Goal: Information Seeking & Learning: Learn about a topic

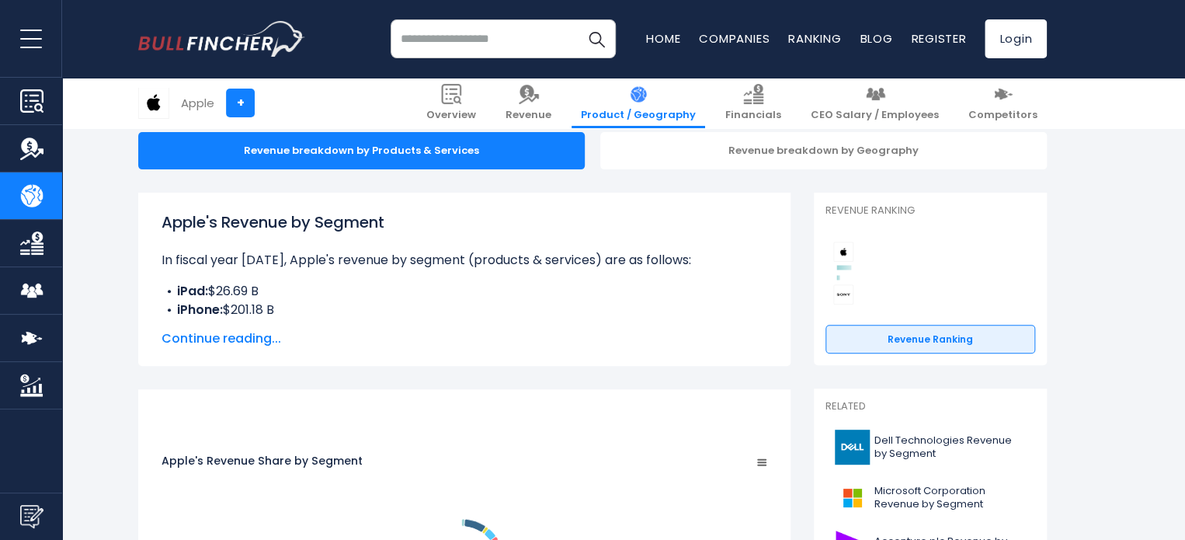
scroll to position [155, 0]
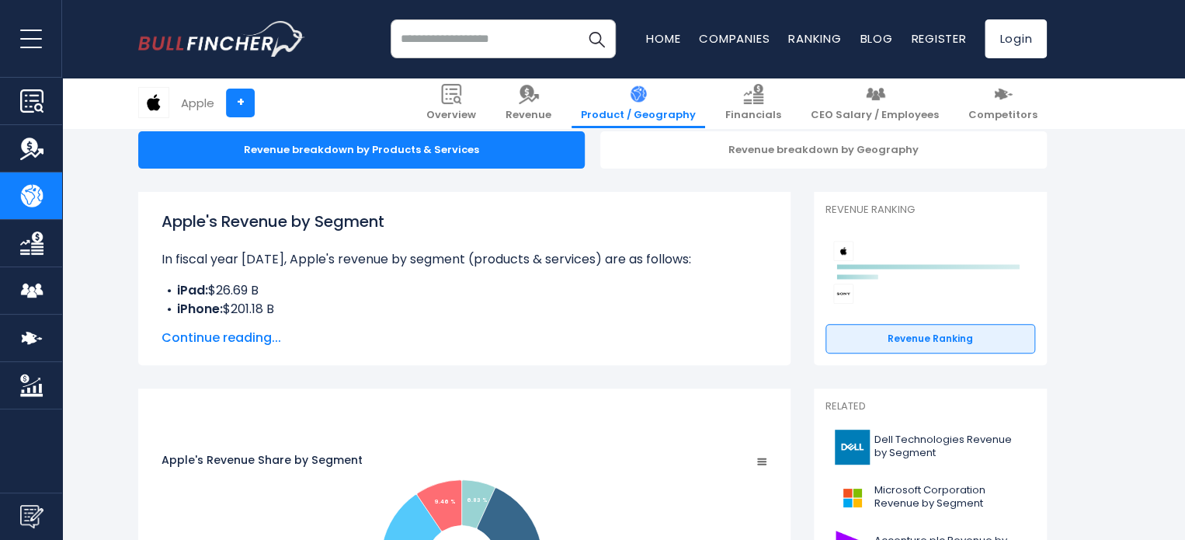
click at [231, 340] on span "Continue reading..." at bounding box center [463, 337] width 605 height 19
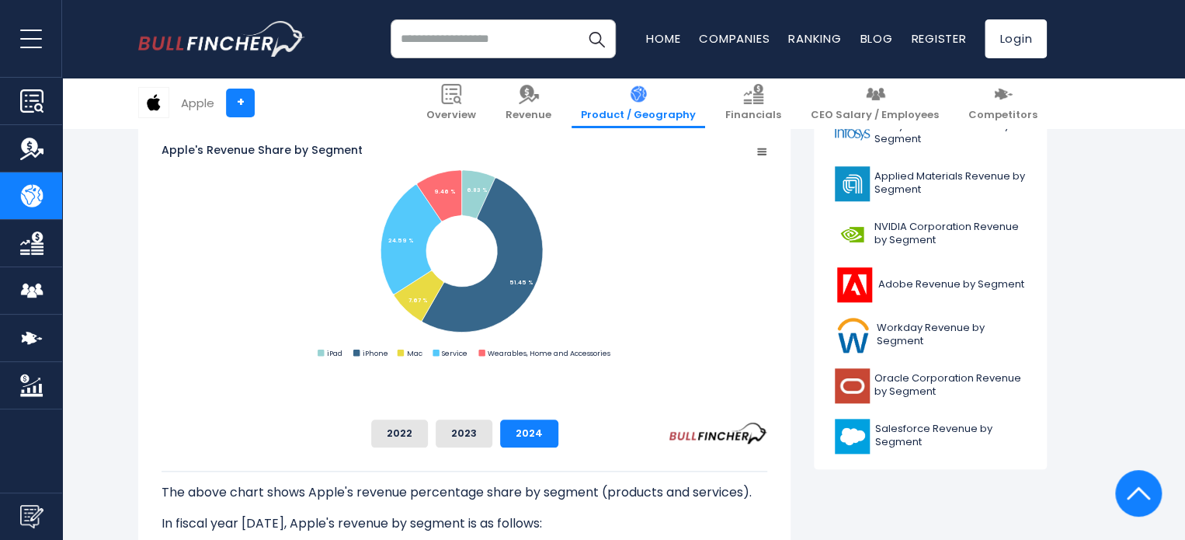
scroll to position [621, 0]
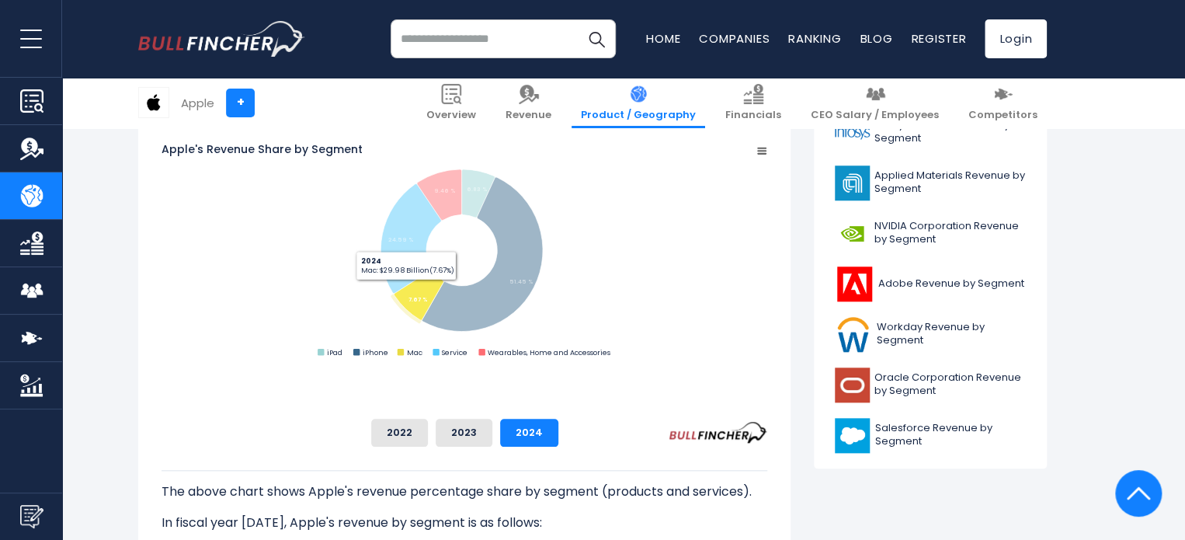
click at [364, 310] on rect "Apple's Revenue Share by Segment" at bounding box center [463, 251] width 605 height 218
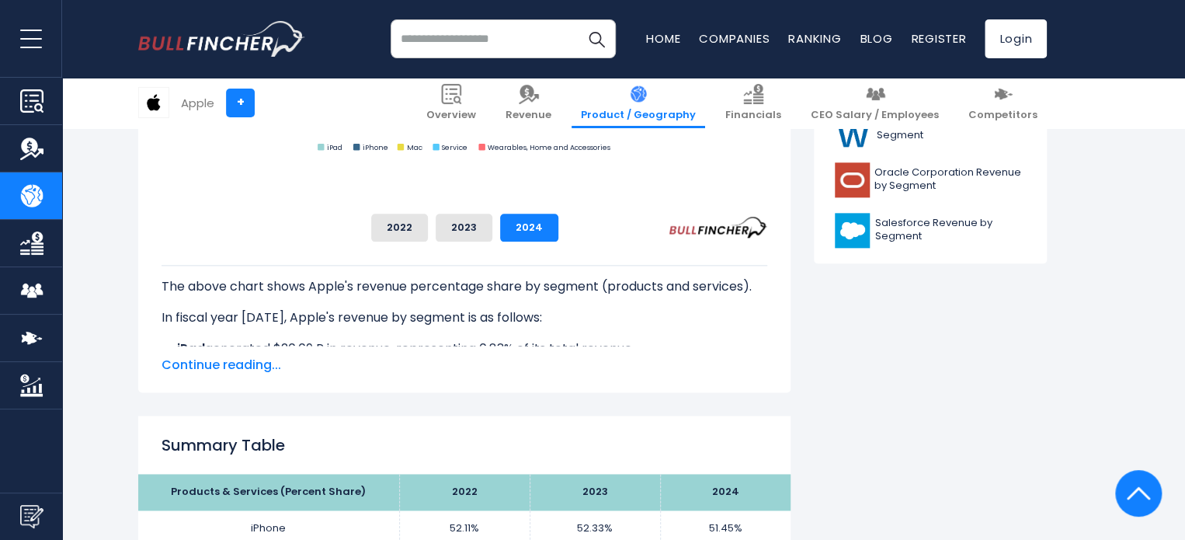
scroll to position [854, 0]
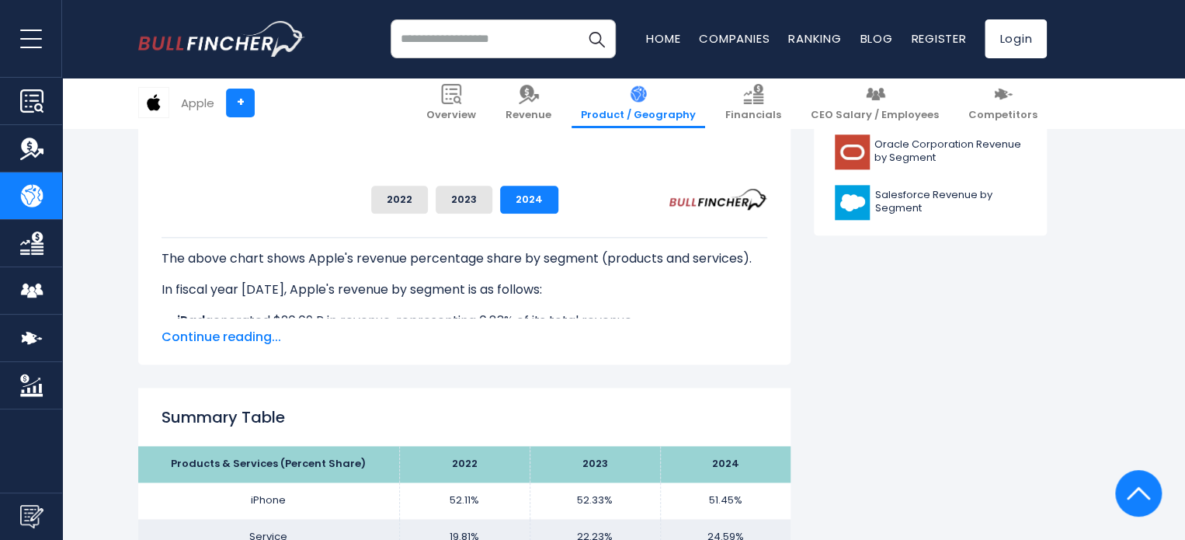
click at [219, 338] on span "Continue reading..." at bounding box center [463, 337] width 605 height 19
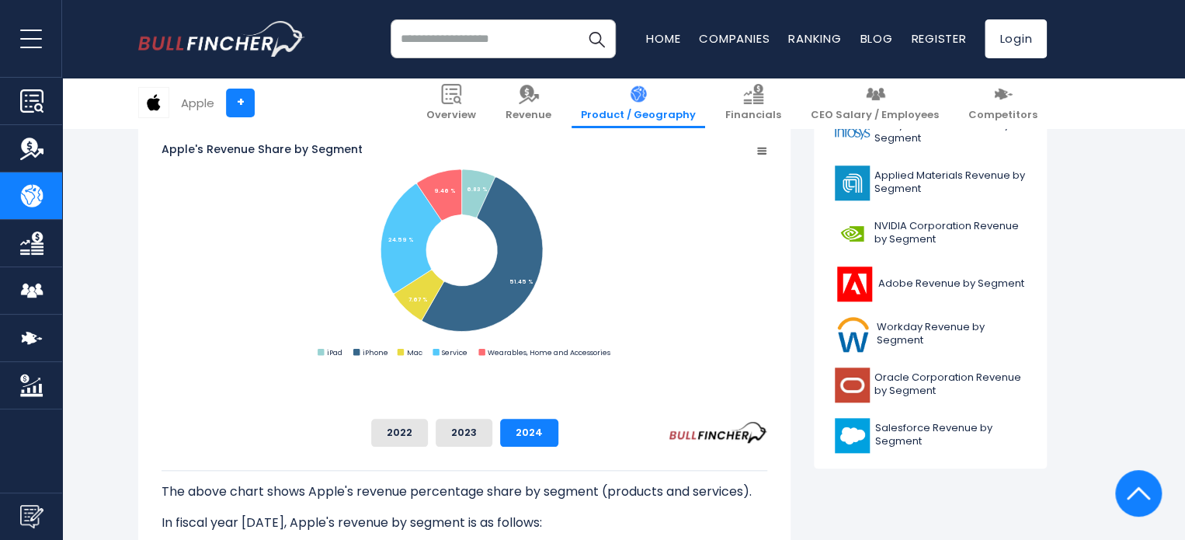
scroll to position [466, 0]
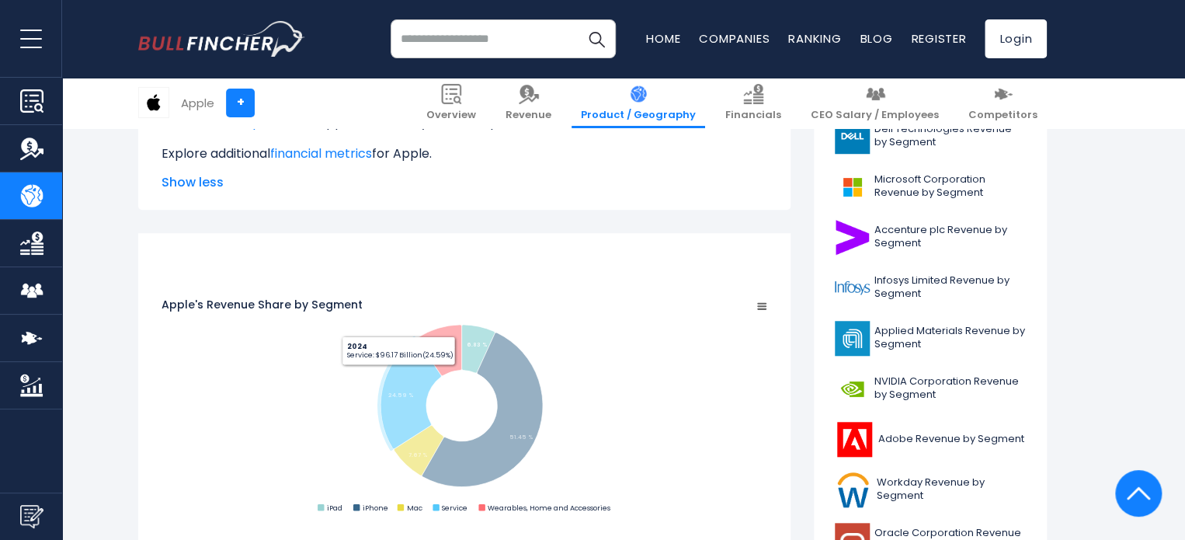
click at [338, 385] on rect "Apple's Revenue Share by Segment" at bounding box center [463, 406] width 605 height 218
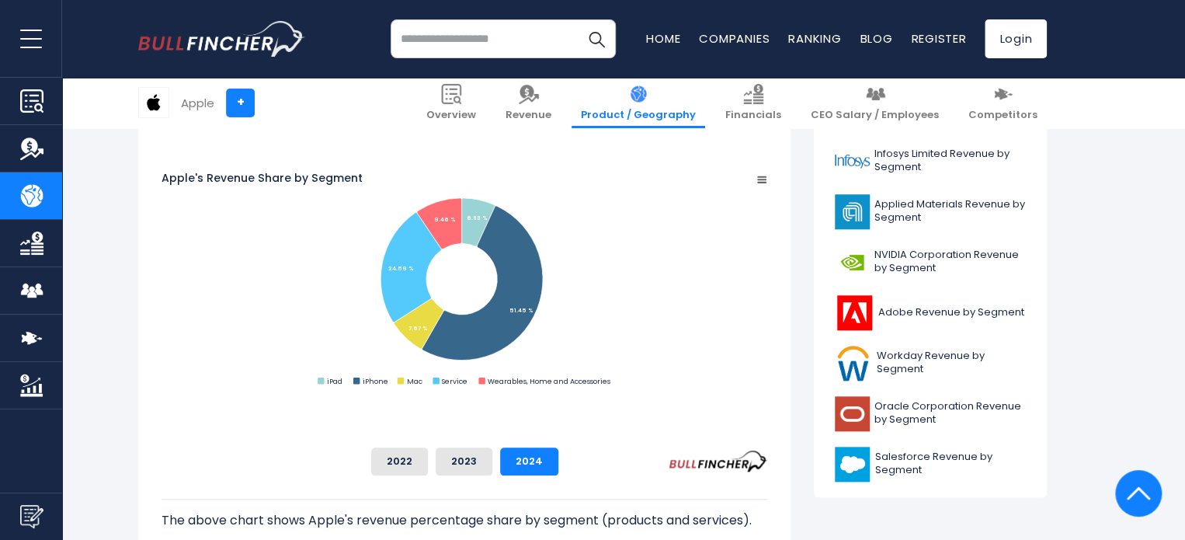
scroll to position [621, 0]
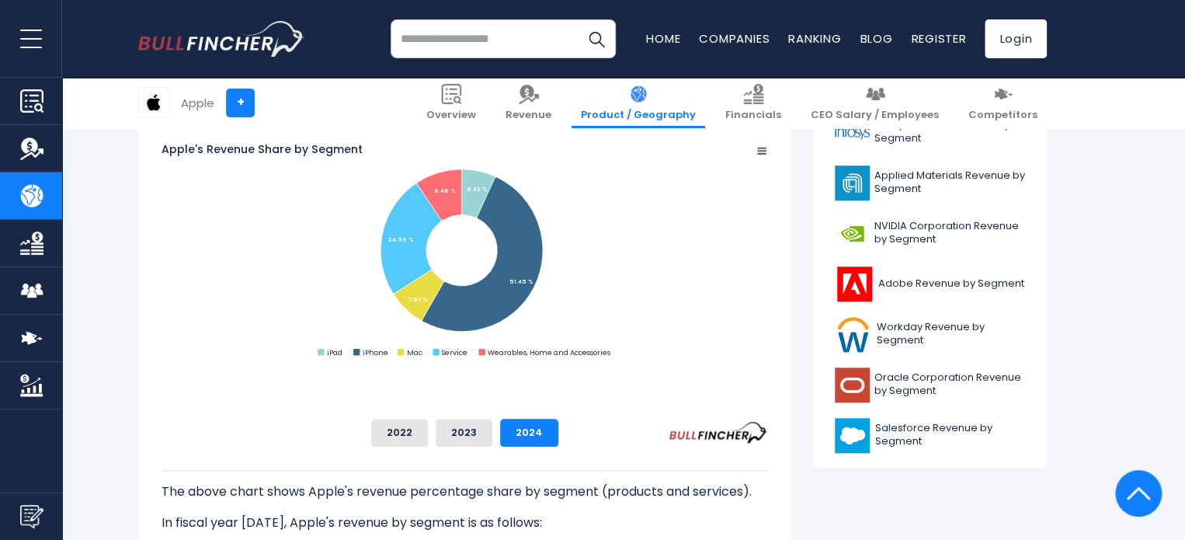
drag, startPoint x: 303, startPoint y: 276, endPoint x: 256, endPoint y: 292, distance: 49.3
click at [256, 292] on rect "Apple's Revenue Share by Segment" at bounding box center [463, 251] width 605 height 218
click at [375, 255] on rect "Apple's Revenue Share by Segment" at bounding box center [463, 251] width 605 height 218
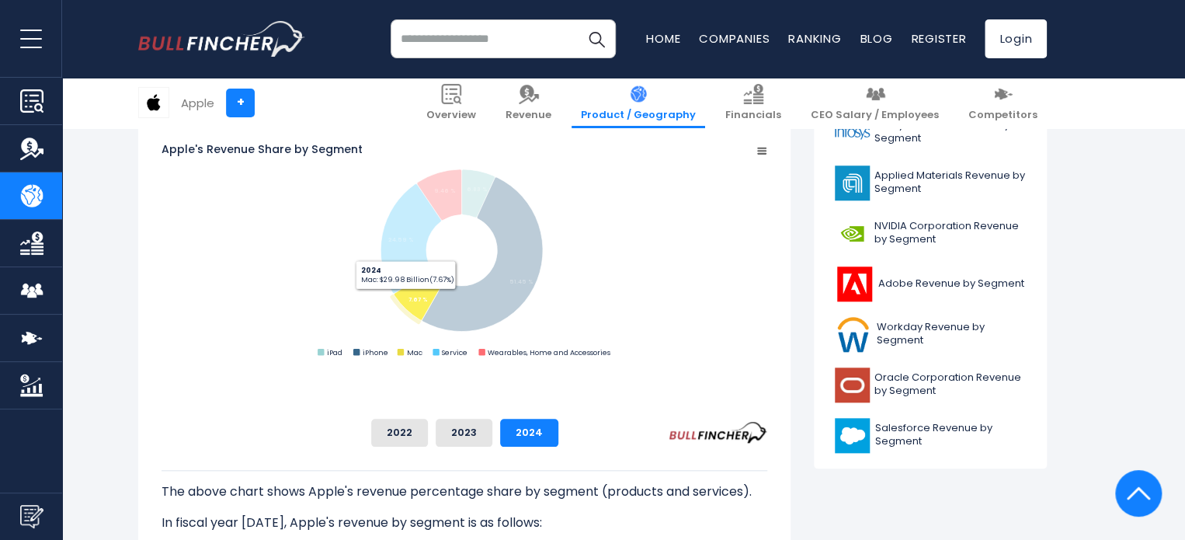
click at [224, 247] on rect "Apple's Revenue Share by Segment" at bounding box center [463, 251] width 605 height 218
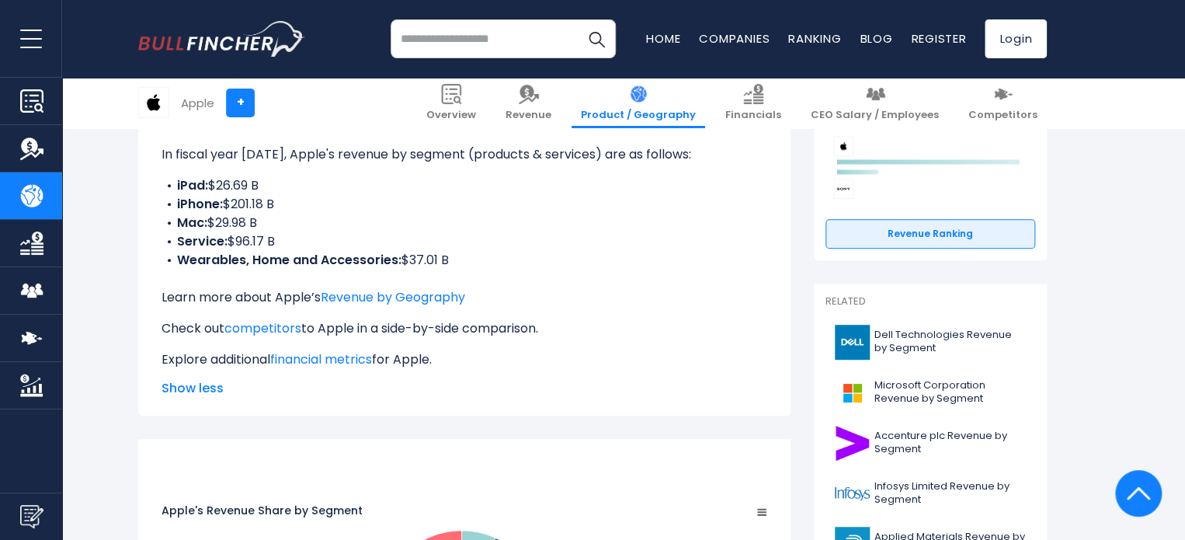
scroll to position [233, 0]
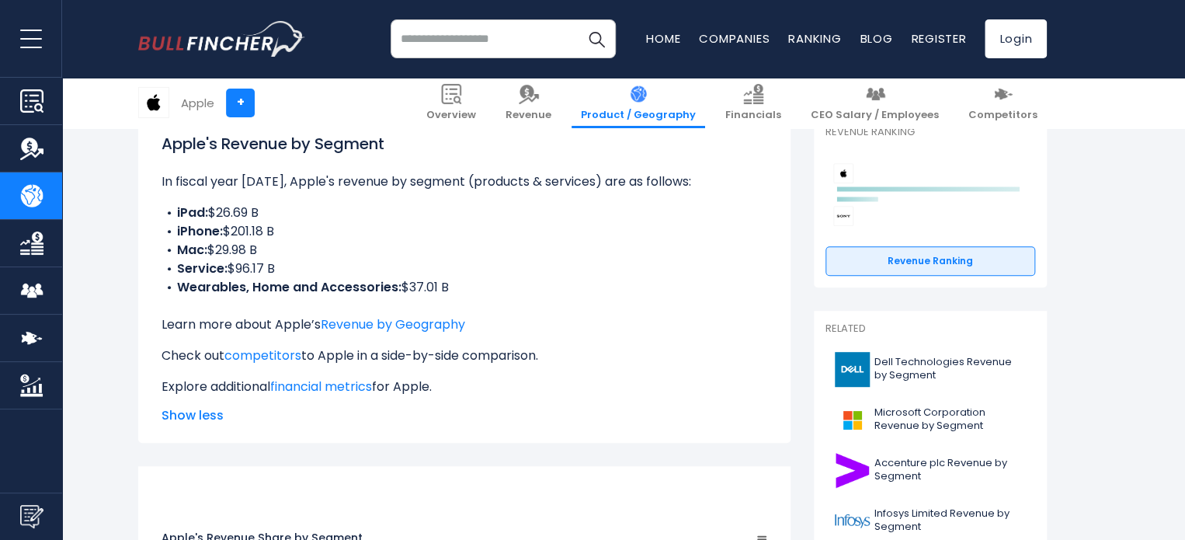
click at [258, 232] on li "iPhone: $201.18 B" at bounding box center [463, 231] width 605 height 19
drag, startPoint x: 322, startPoint y: 246, endPoint x: 309, endPoint y: 245, distance: 13.3
click at [323, 246] on li "Mac: $29.98 B" at bounding box center [463, 250] width 605 height 19
drag, startPoint x: 175, startPoint y: 230, endPoint x: 290, endPoint y: 229, distance: 114.1
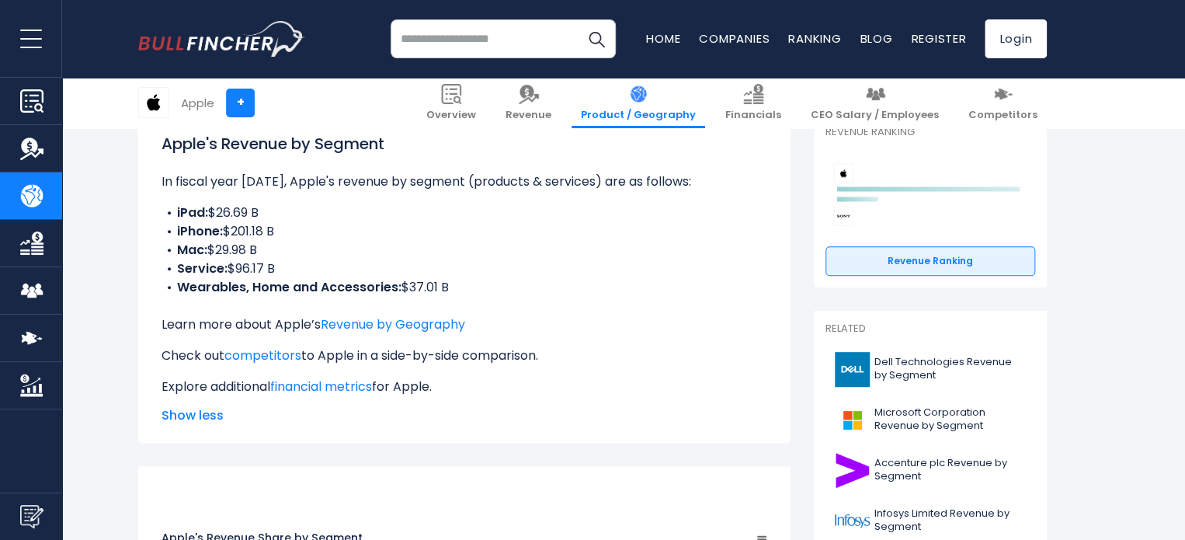
click at [290, 229] on li "iPhone: $201.18 B" at bounding box center [463, 231] width 605 height 19
click at [292, 241] on li "Mac: $29.98 B" at bounding box center [463, 250] width 605 height 19
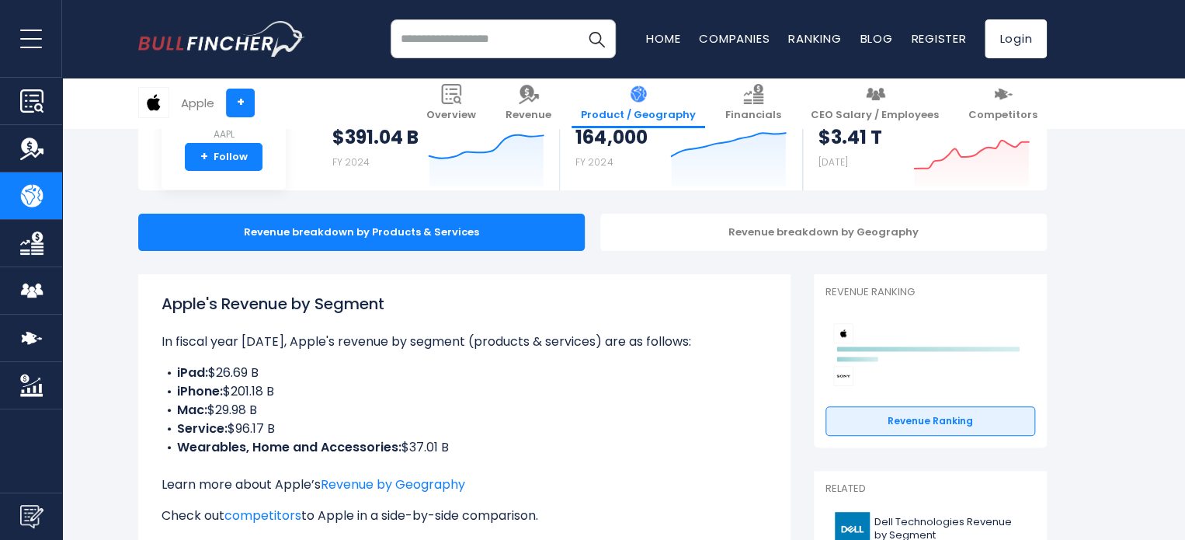
scroll to position [0, 0]
